Goal: Find specific page/section: Find specific page/section

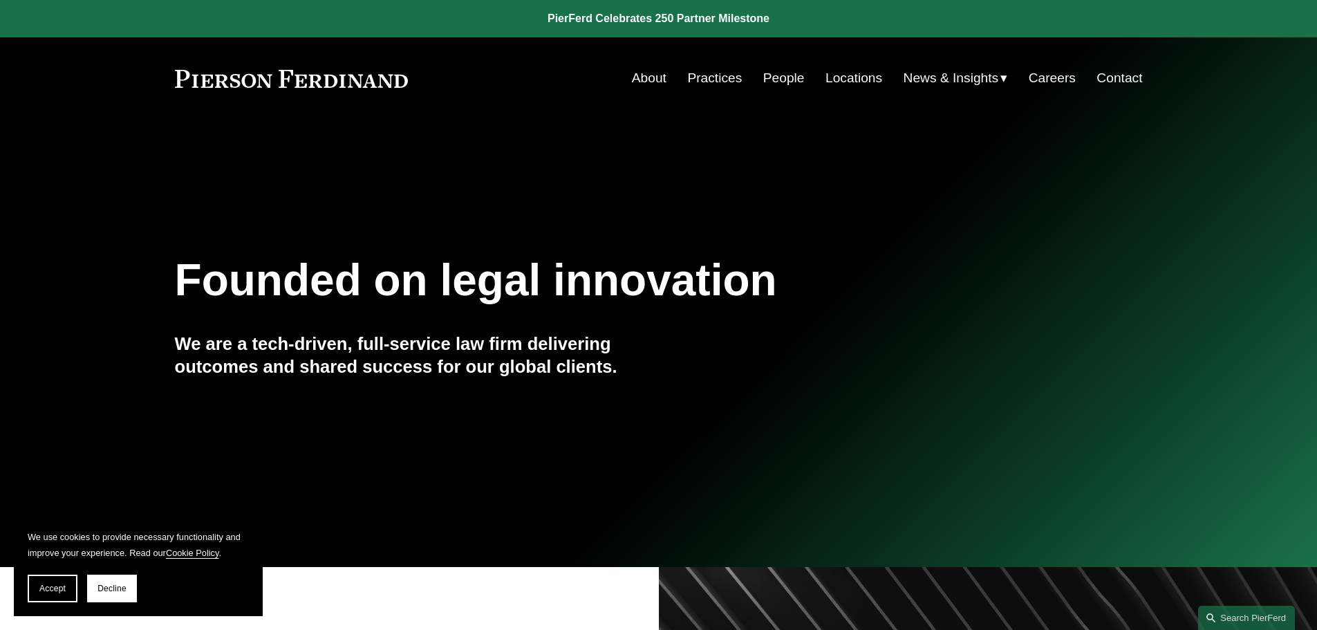
click at [843, 75] on link "Locations" at bounding box center [853, 78] width 57 height 26
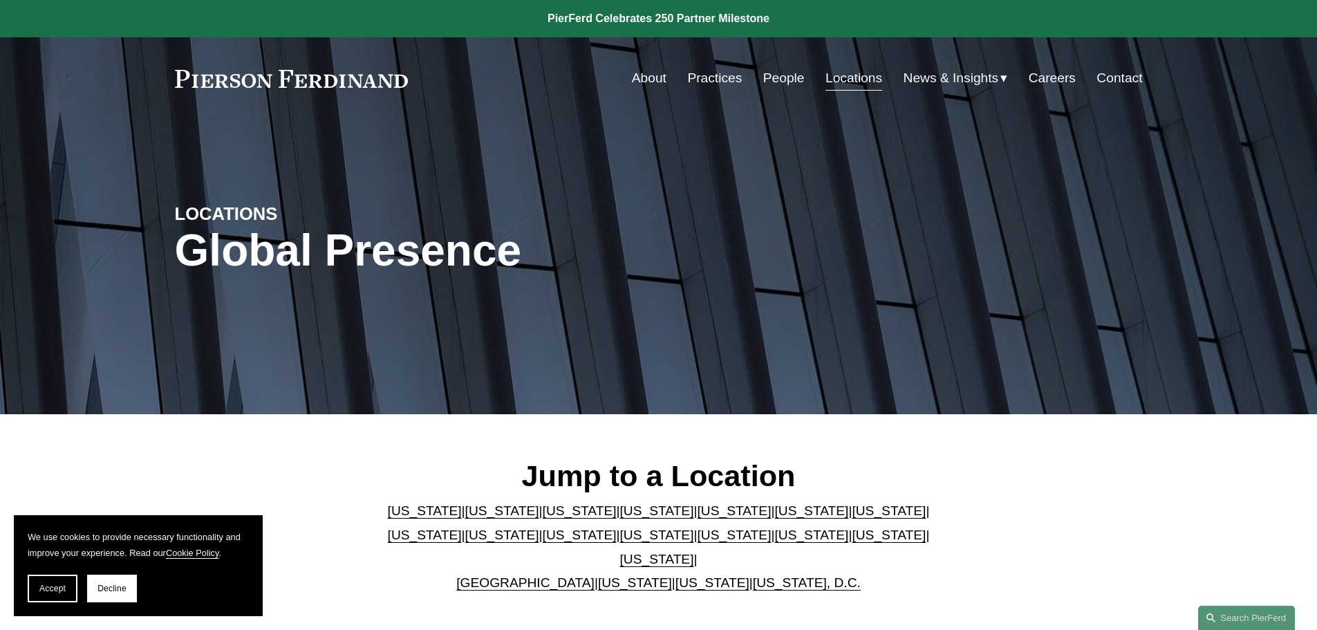
click at [780, 76] on link "People" at bounding box center [783, 78] width 41 height 26
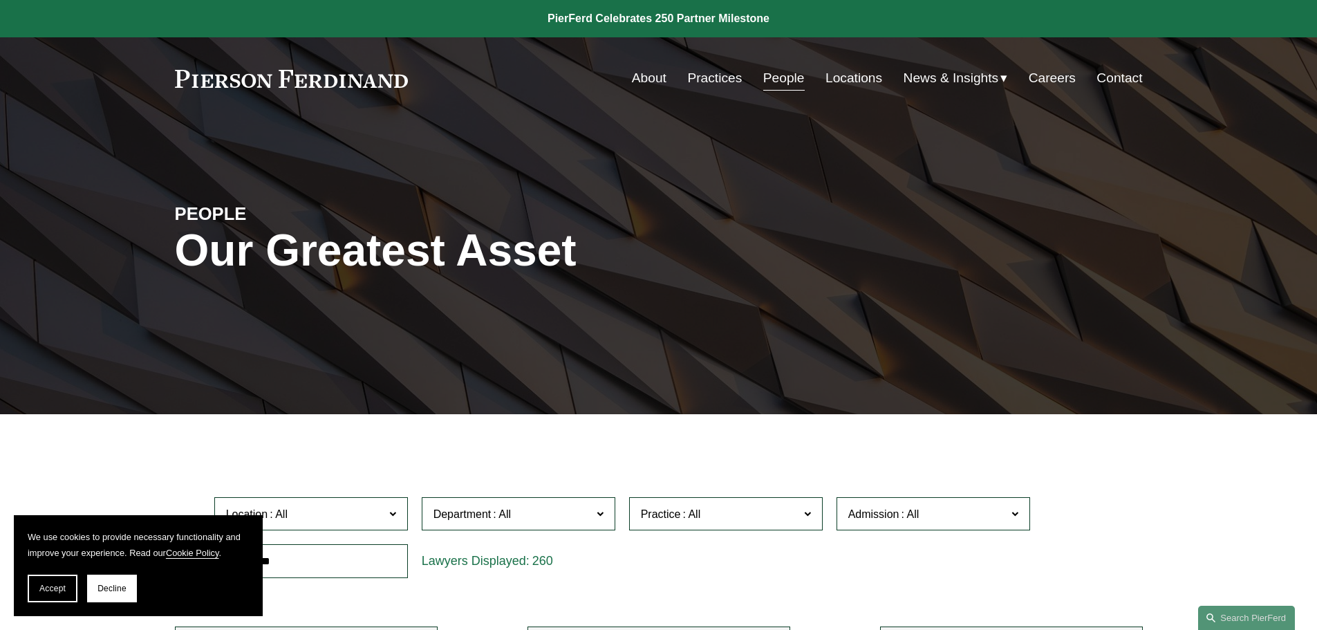
click at [835, 74] on link "Locations" at bounding box center [853, 78] width 57 height 26
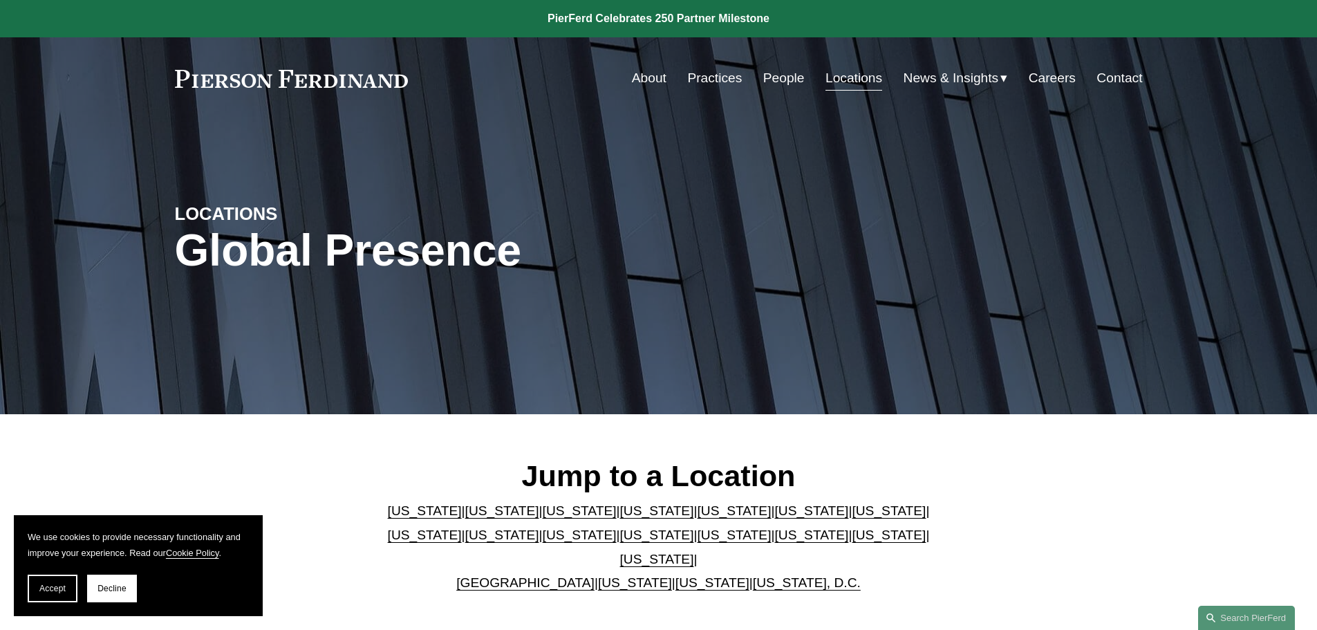
click at [531, 575] on link "[GEOGRAPHIC_DATA]" at bounding box center [525, 582] width 138 height 15
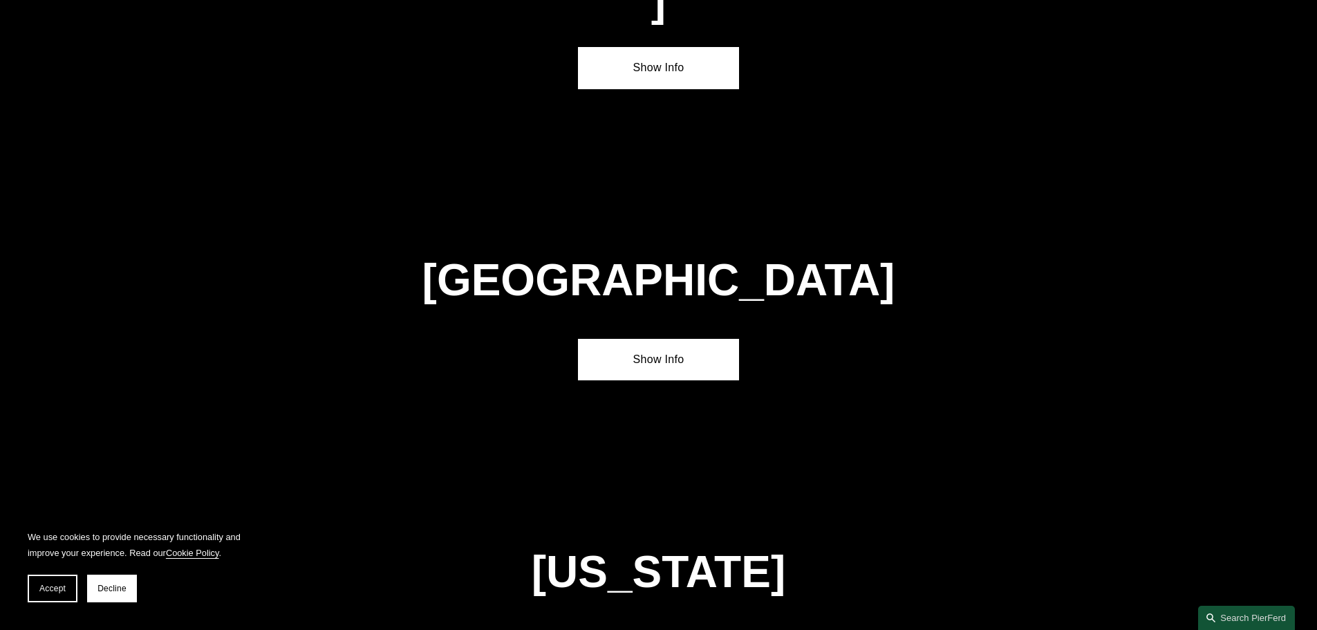
scroll to position [4995, 0]
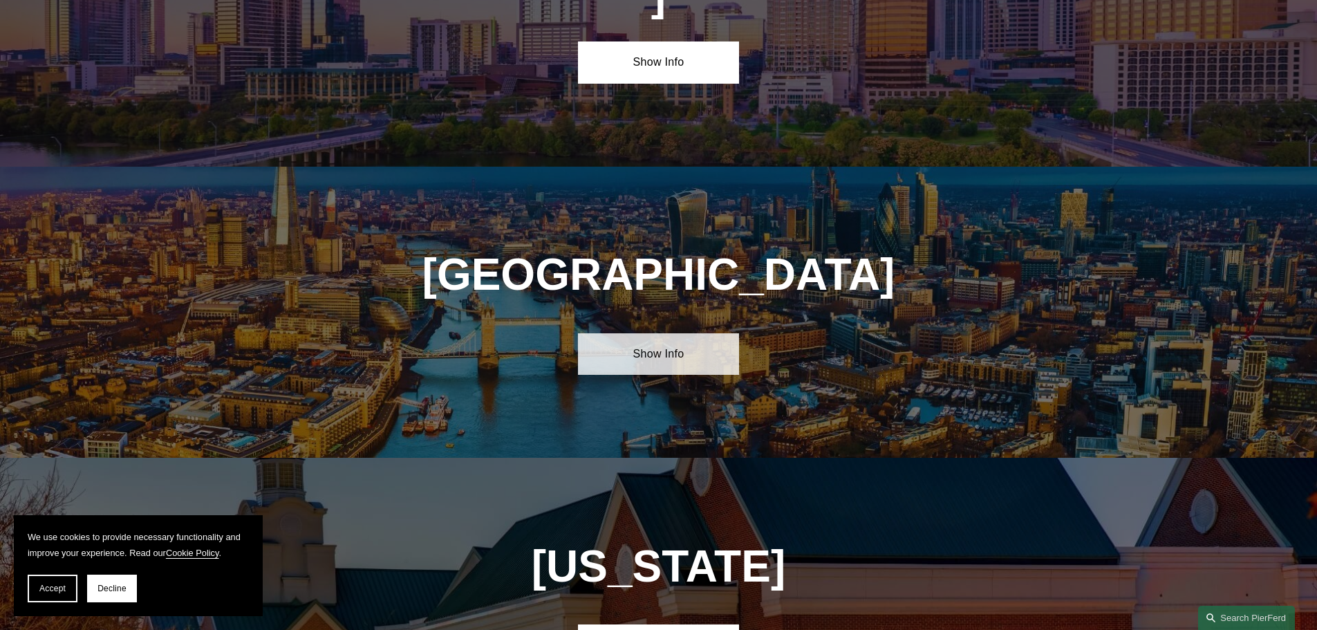
click at [634, 333] on link "Show Info" at bounding box center [658, 353] width 161 height 41
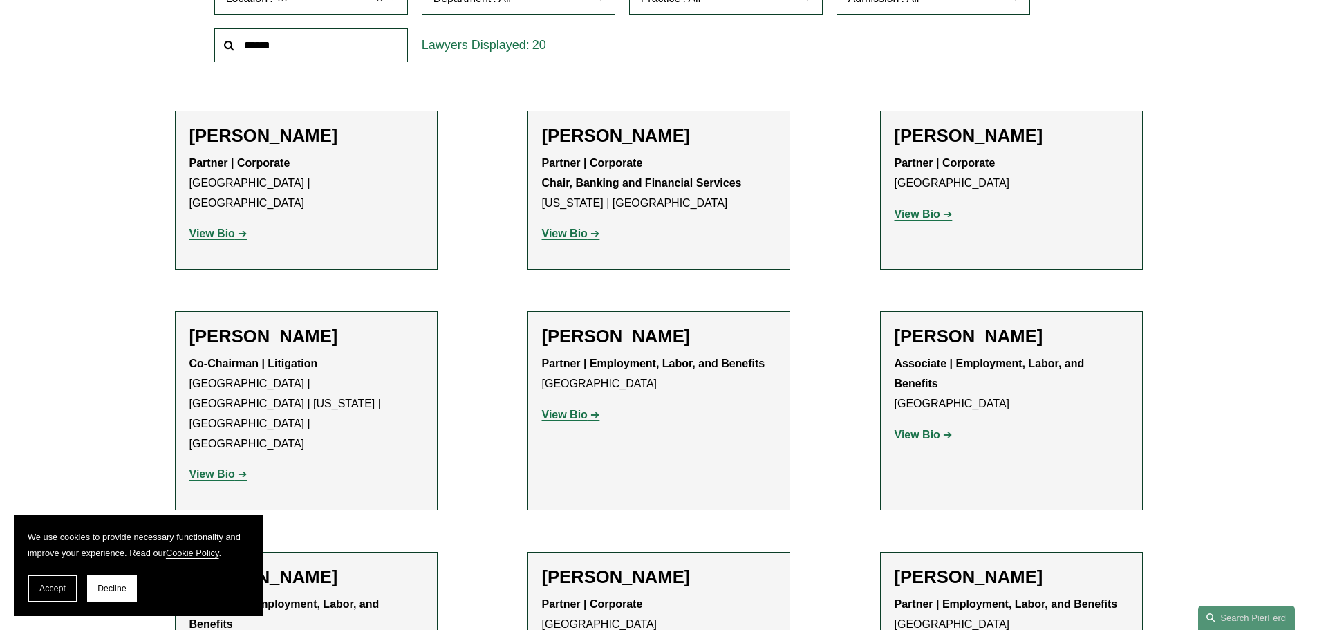
scroll to position [435, 0]
